Goal: Task Accomplishment & Management: Use online tool/utility

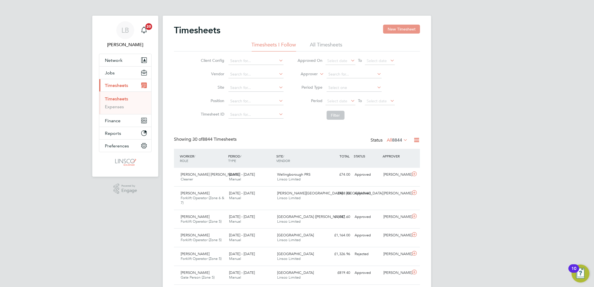
click at [398, 32] on button "New Timesheet" at bounding box center [401, 29] width 37 height 9
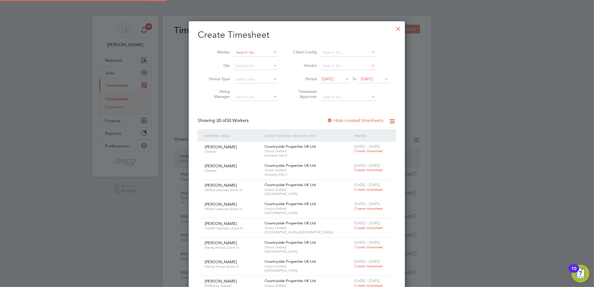
click at [255, 53] on input at bounding box center [256, 53] width 44 height 8
click at [257, 59] on li "[PERSON_NAME] taker" at bounding box center [261, 60] width 54 height 8
type input "[PERSON_NAME]"
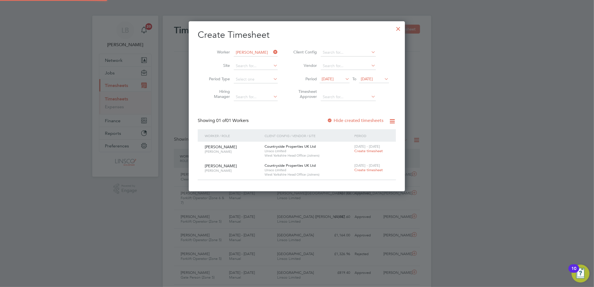
click at [348, 119] on label "Hide created timesheets" at bounding box center [355, 121] width 57 height 6
click at [350, 120] on label "Hide created timesheets" at bounding box center [355, 121] width 57 height 6
click at [334, 79] on span "[DATE]" at bounding box center [328, 78] width 12 height 5
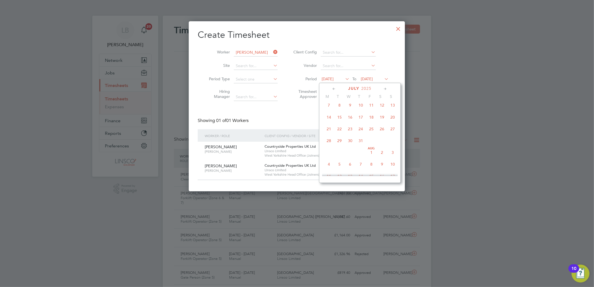
click at [328, 119] on span "14" at bounding box center [329, 117] width 11 height 11
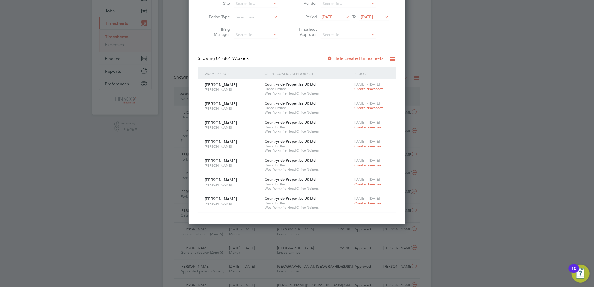
click at [332, 57] on div at bounding box center [330, 59] width 6 height 6
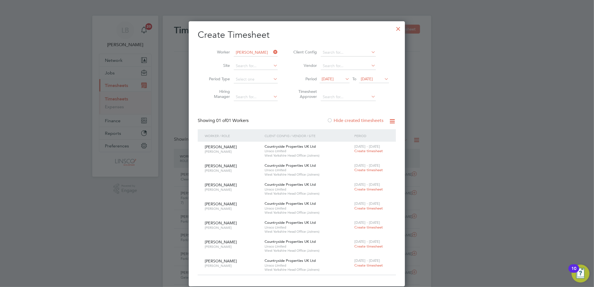
click at [330, 79] on span "[DATE]" at bounding box center [328, 78] width 12 height 5
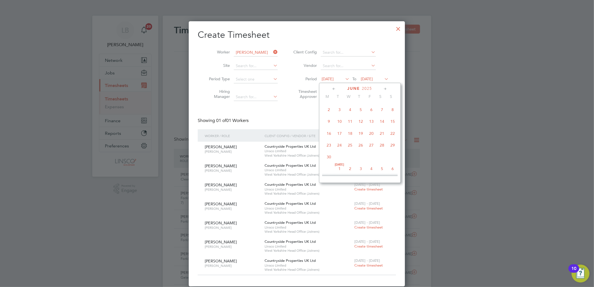
click at [330, 111] on span "2" at bounding box center [329, 109] width 11 height 11
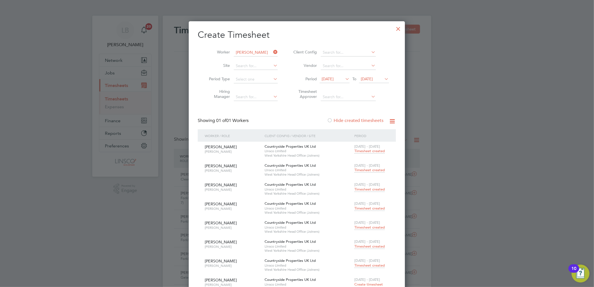
click at [348, 111] on div "Create Timesheet Worker [PERSON_NAME] Site Period Type Hiring Manager Client Co…" at bounding box center [297, 238] width 198 height 418
click at [344, 119] on label "Hide created timesheets" at bounding box center [355, 121] width 57 height 6
click at [346, 119] on label "Hide created timesheets" at bounding box center [355, 121] width 57 height 6
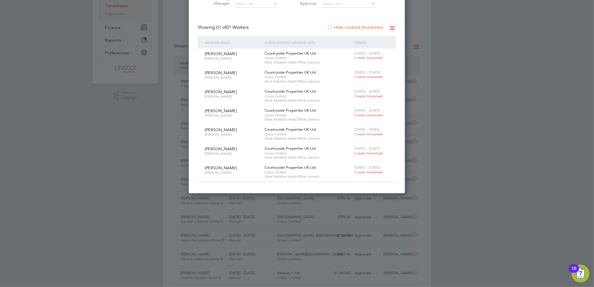
click at [349, 26] on label "Hide created timesheets" at bounding box center [355, 28] width 57 height 6
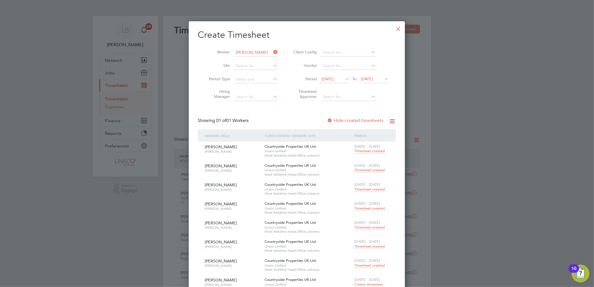
drag, startPoint x: 273, startPoint y: 51, endPoint x: 266, endPoint y: 52, distance: 6.8
click at [272, 51] on icon at bounding box center [272, 52] width 0 height 8
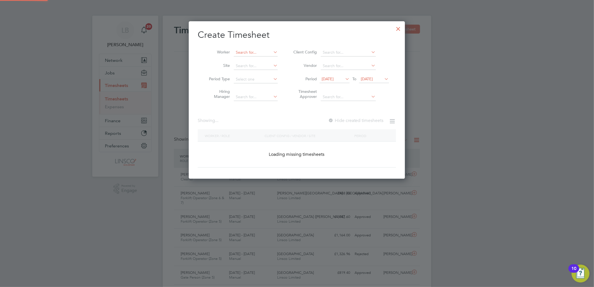
scroll to position [158, 217]
click at [263, 52] on input at bounding box center [256, 53] width 44 height 8
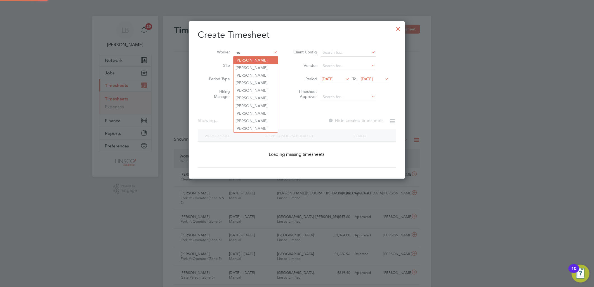
scroll to position [2823, 217]
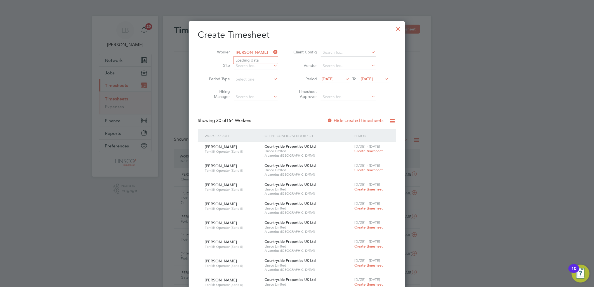
type input "[PERSON_NAME]"
